Goal: Task Accomplishment & Management: Manage account settings

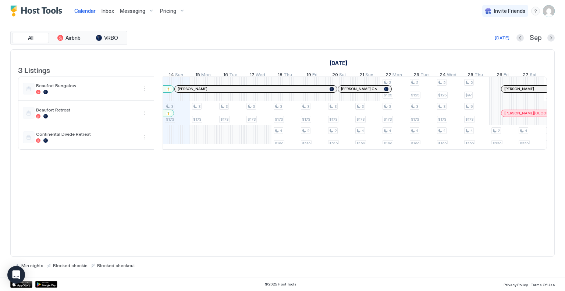
scroll to position [0, 408]
click at [550, 11] on img "User profile" at bounding box center [549, 11] width 12 height 12
click at [168, 8] on div at bounding box center [282, 145] width 565 height 291
click at [166, 10] on span "Pricing" at bounding box center [168, 11] width 16 height 7
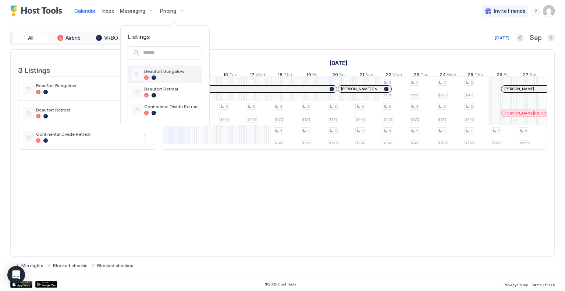
click at [163, 70] on span "Beaufort Bungalow" at bounding box center [171, 71] width 55 height 6
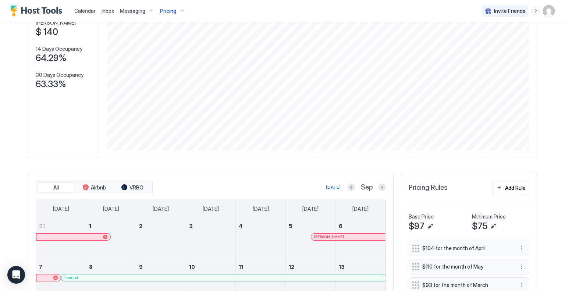
scroll to position [74, 0]
click at [512, 186] on div "Add Rule" at bounding box center [515, 188] width 21 height 8
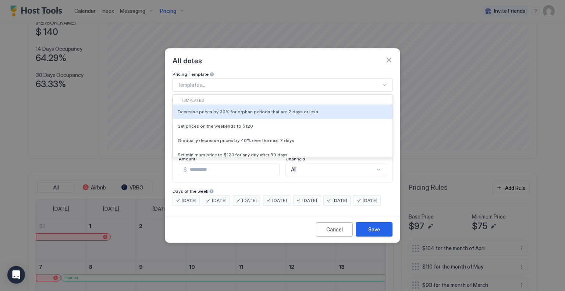
click at [261, 82] on div at bounding box center [279, 85] width 204 height 7
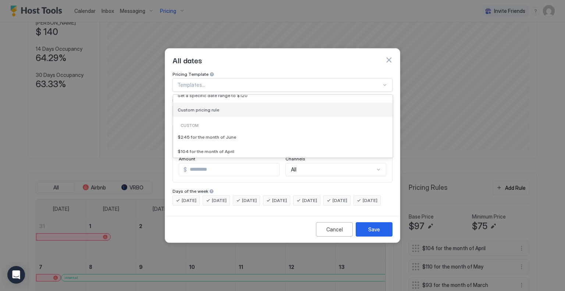
click at [202, 107] on span "Custom pricing rule" at bounding box center [199, 110] width 42 height 6
type input "***"
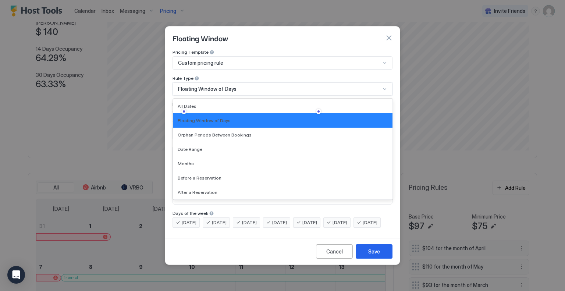
click at [299, 86] on div "Floating Window of Days" at bounding box center [279, 89] width 203 height 7
click at [189, 103] on span "All Dates" at bounding box center [187, 106] width 19 height 6
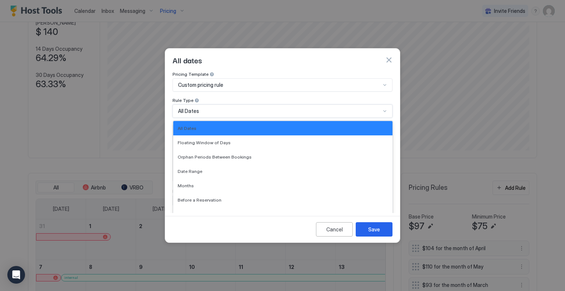
click at [216, 104] on div "All Dates" at bounding box center [282, 110] width 220 height 13
click at [332, 233] on div "Cancel" at bounding box center [334, 229] width 17 height 8
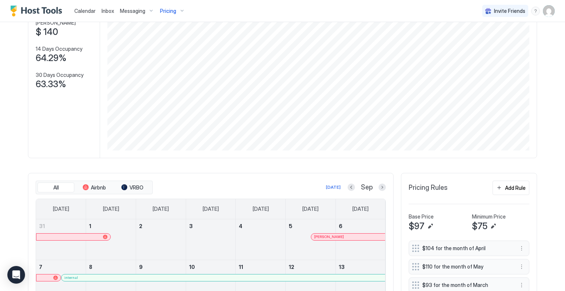
click at [543, 6] on img "User profile" at bounding box center [549, 11] width 12 height 12
click at [475, 38] on span "Settings" at bounding box center [477, 41] width 20 height 7
